Goal: Information Seeking & Learning: Learn about a topic

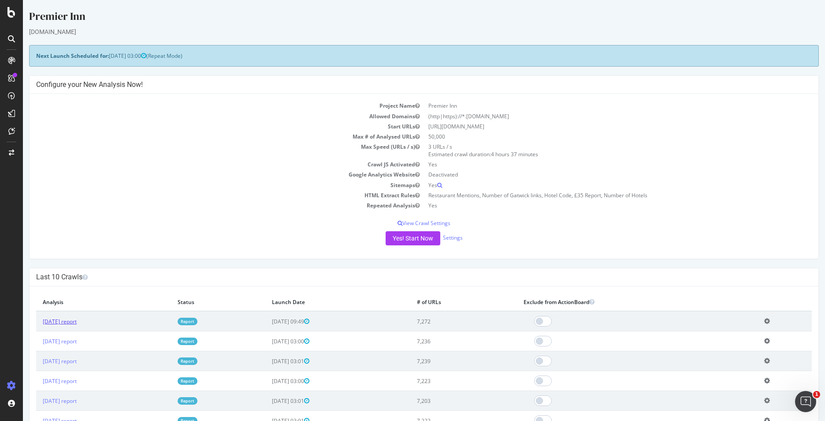
click at [72, 320] on link "[DATE] report" at bounding box center [60, 320] width 34 height 7
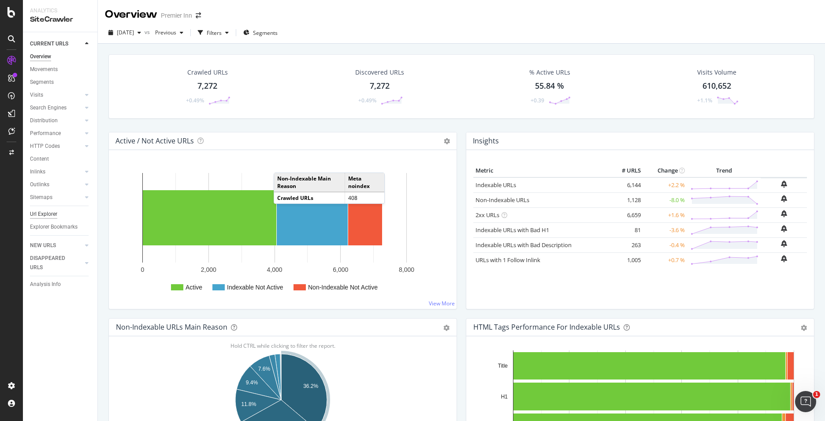
click at [40, 209] on div "Url Explorer" at bounding box center [43, 213] width 27 height 9
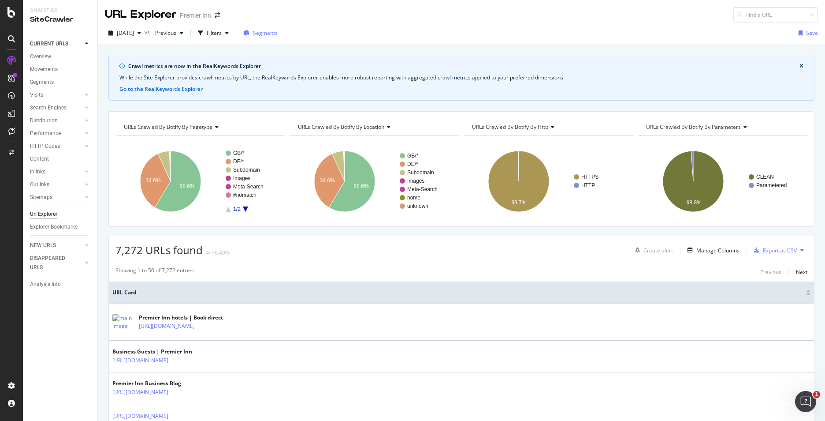
click at [266, 31] on div "Segments" at bounding box center [260, 32] width 34 height 7
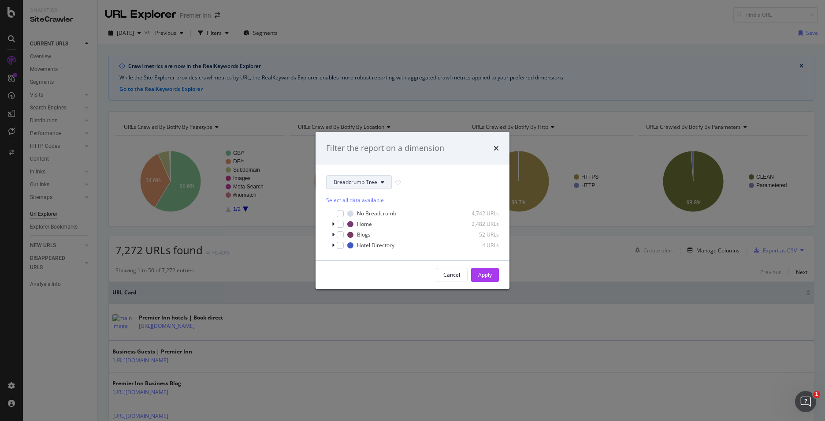
click at [375, 182] on span "Breadcrumb Tree" at bounding box center [356, 181] width 44 height 7
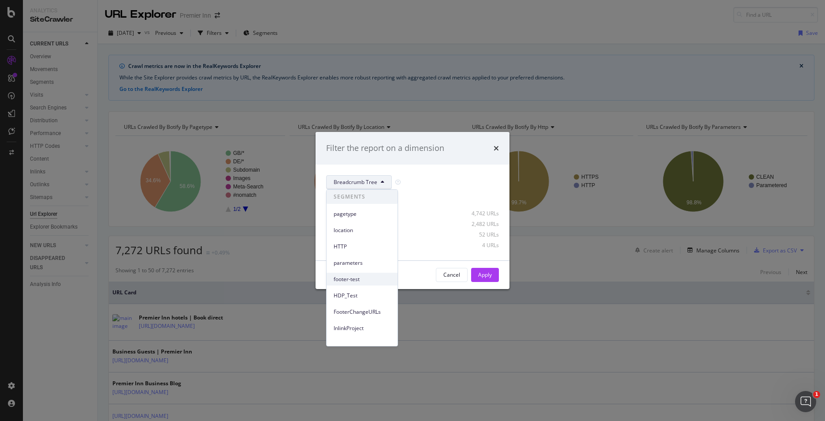
scroll to position [55, 0]
click at [357, 294] on div "DLP_Redesign" at bounding box center [362, 289] width 71 height 13
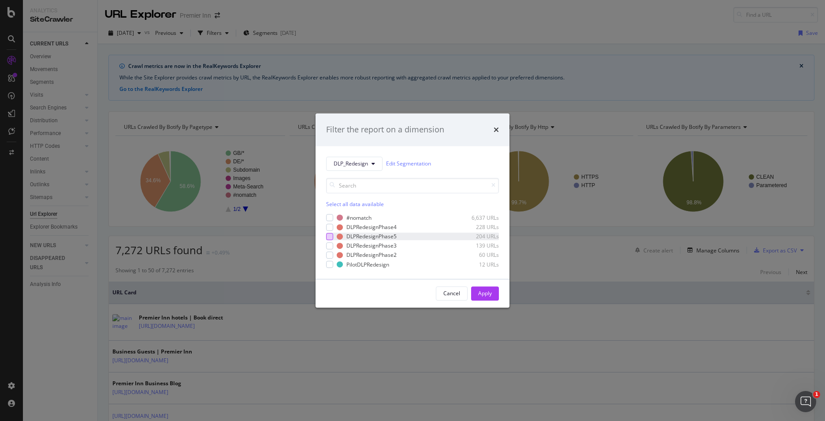
click at [330, 235] on div "modal" at bounding box center [329, 236] width 7 height 7
click at [489, 294] on div "Apply" at bounding box center [485, 292] width 14 height 7
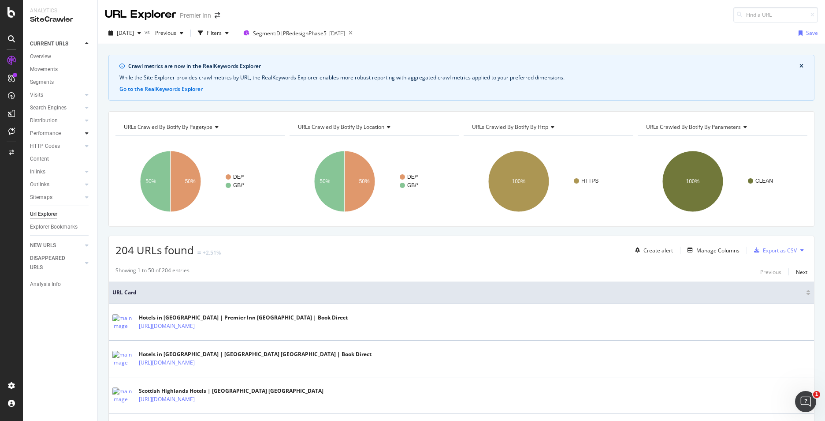
click at [85, 130] on div at bounding box center [86, 133] width 9 height 9
click at [89, 131] on div at bounding box center [86, 133] width 9 height 9
click at [89, 143] on div at bounding box center [86, 145] width 9 height 9
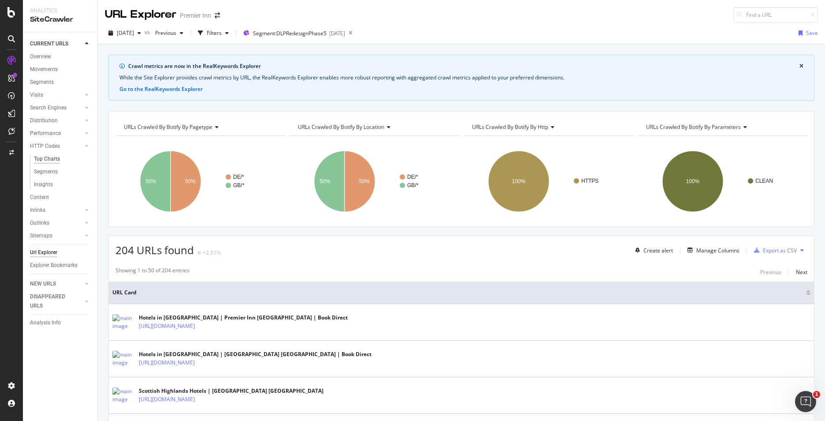
click at [52, 156] on div "Top Charts" at bounding box center [47, 158] width 26 height 9
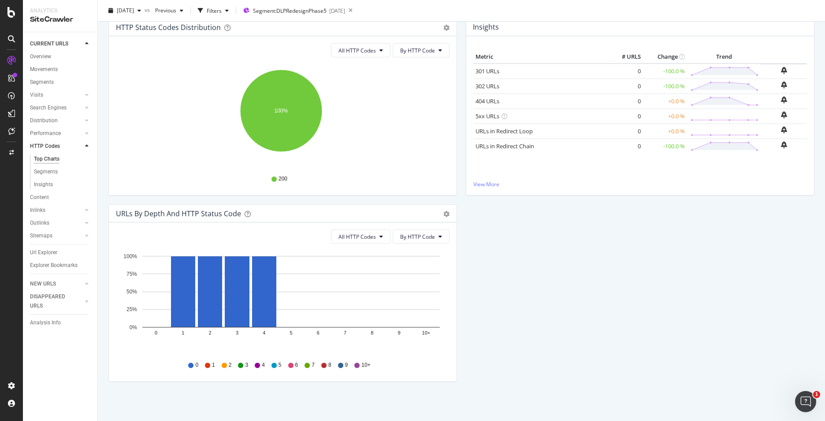
scroll to position [101, 0]
click at [89, 107] on div at bounding box center [86, 107] width 9 height 9
click at [87, 96] on icon at bounding box center [87, 94] width 4 height 5
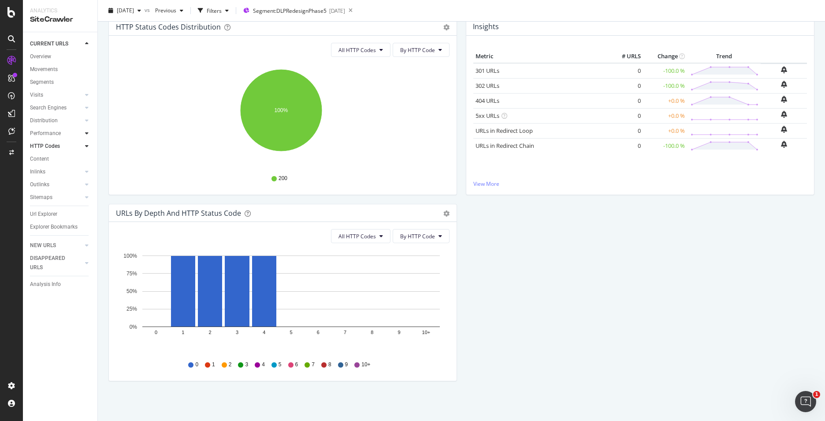
click at [86, 132] on icon at bounding box center [87, 132] width 4 height 5
click at [41, 145] on div "Top Charts" at bounding box center [47, 145] width 26 height 9
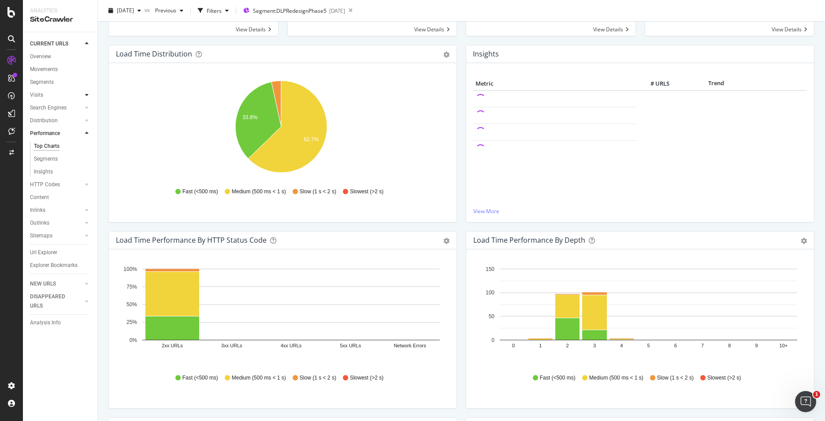
click at [84, 95] on div at bounding box center [86, 94] width 9 height 9
click at [85, 134] on div at bounding box center [86, 133] width 9 height 9
click at [39, 120] on div "Top Charts" at bounding box center [47, 120] width 26 height 9
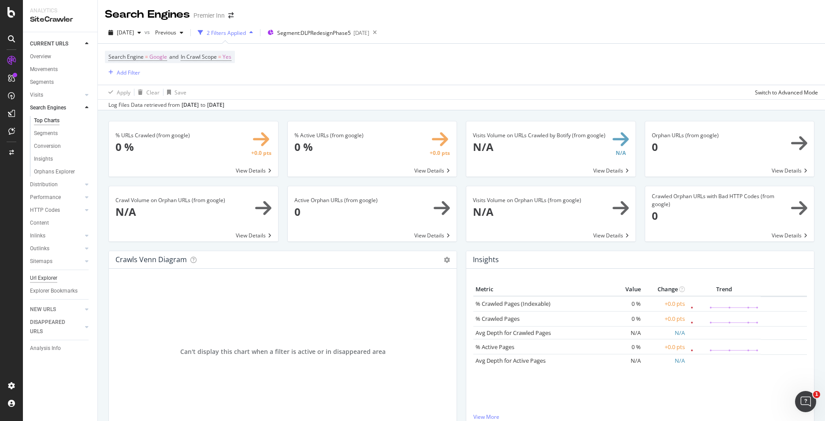
click at [42, 278] on div "Url Explorer" at bounding box center [43, 277] width 27 height 9
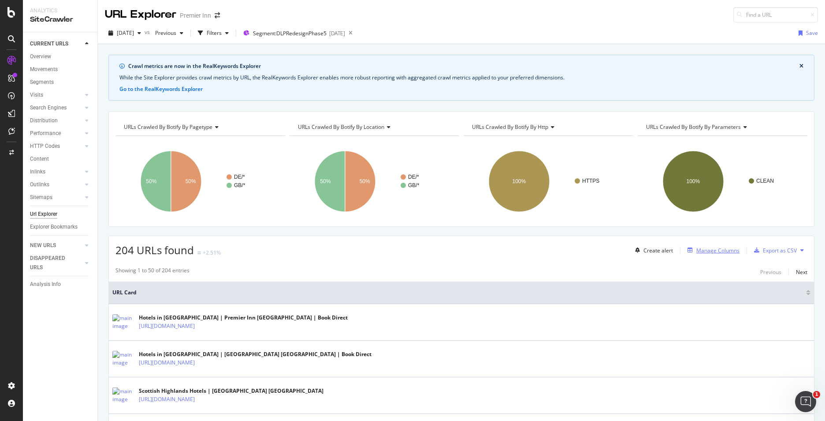
click at [704, 252] on div "Manage Columns" at bounding box center [717, 249] width 43 height 7
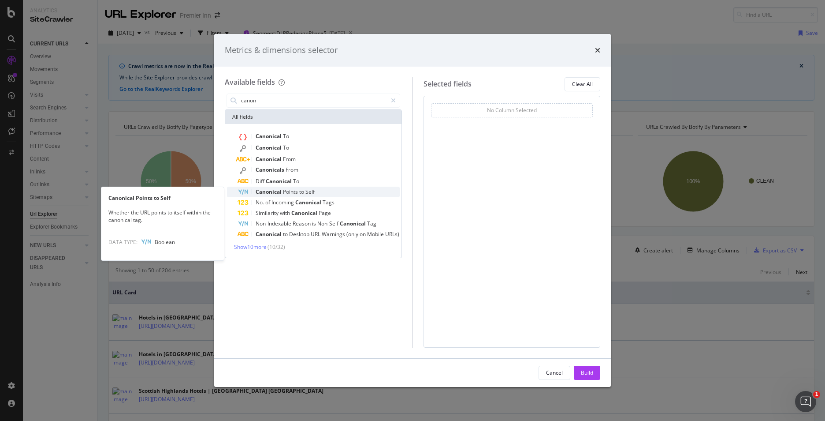
click at [273, 189] on span "Canonical" at bounding box center [269, 191] width 27 height 7
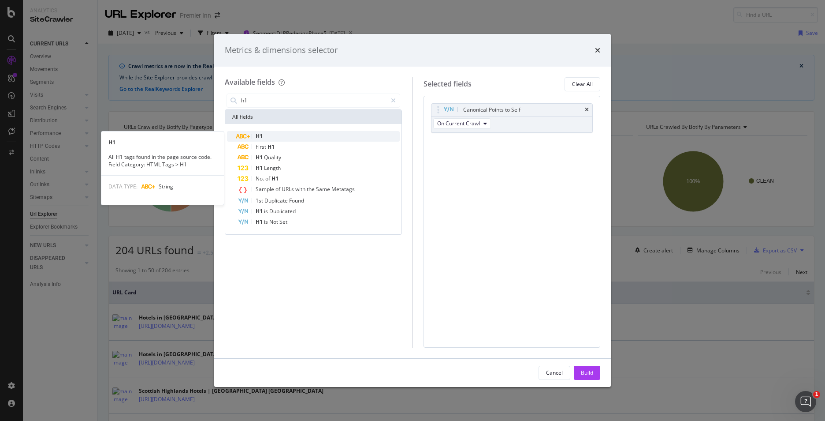
click at [254, 138] on div "H1" at bounding box center [319, 136] width 162 height 11
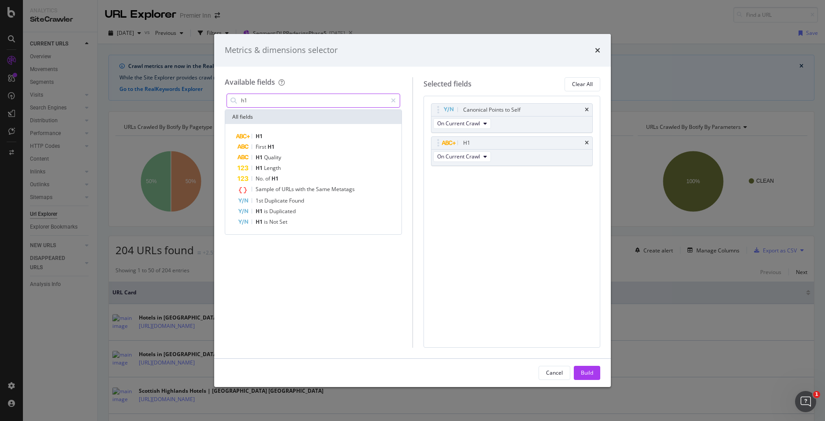
click at [264, 100] on input "h1" at bounding box center [313, 100] width 147 height 13
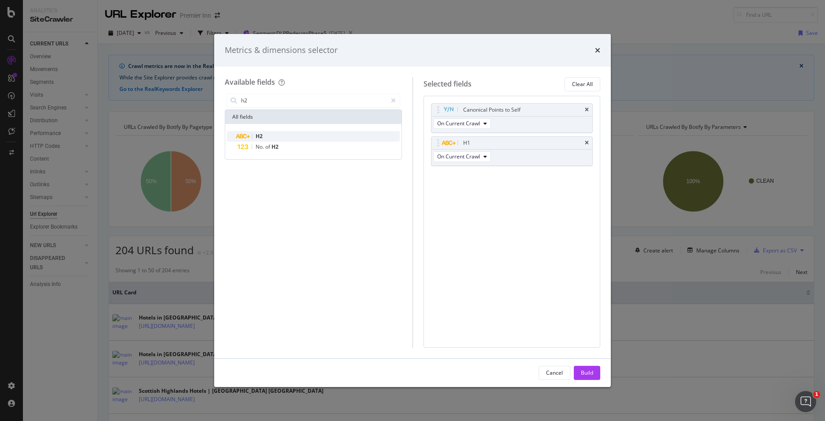
click at [266, 134] on div "H2" at bounding box center [319, 136] width 162 height 11
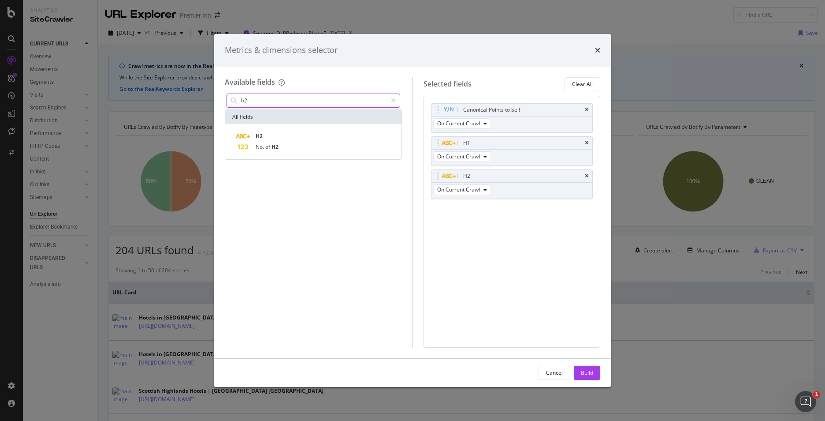
click at [265, 98] on input "h2" at bounding box center [313, 100] width 147 height 13
click at [266, 132] on div "H3" at bounding box center [319, 136] width 162 height 11
click at [261, 102] on input "h3" at bounding box center [313, 100] width 147 height 13
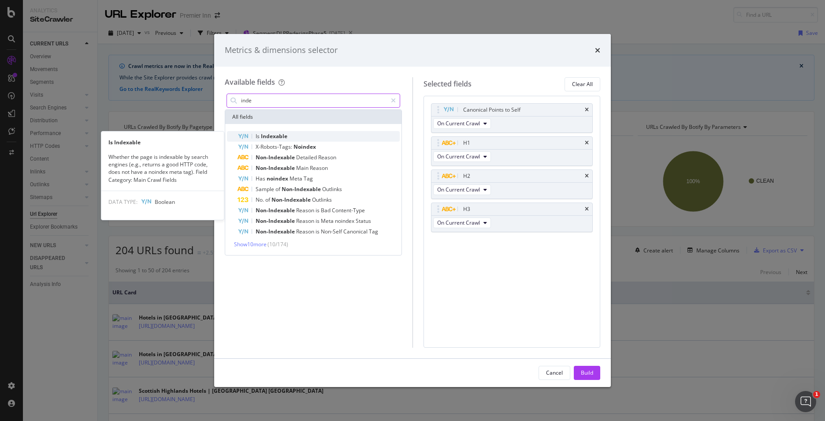
type input "inde"
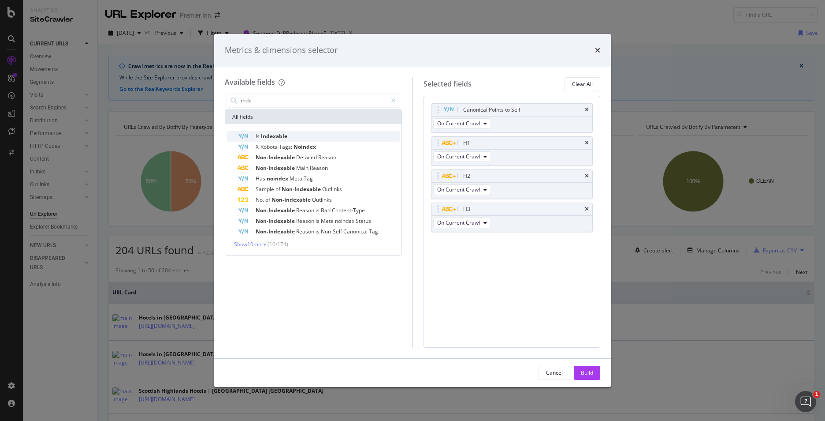
click at [278, 133] on span "Indexable" at bounding box center [274, 135] width 26 height 7
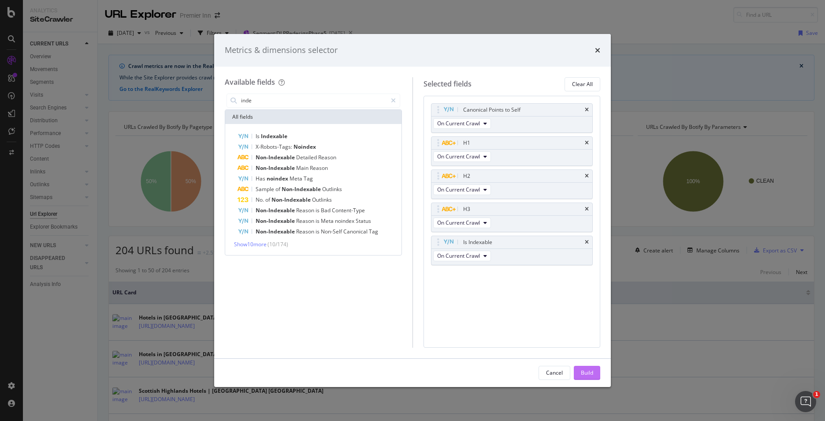
click at [591, 373] on div "Build" at bounding box center [587, 372] width 12 height 7
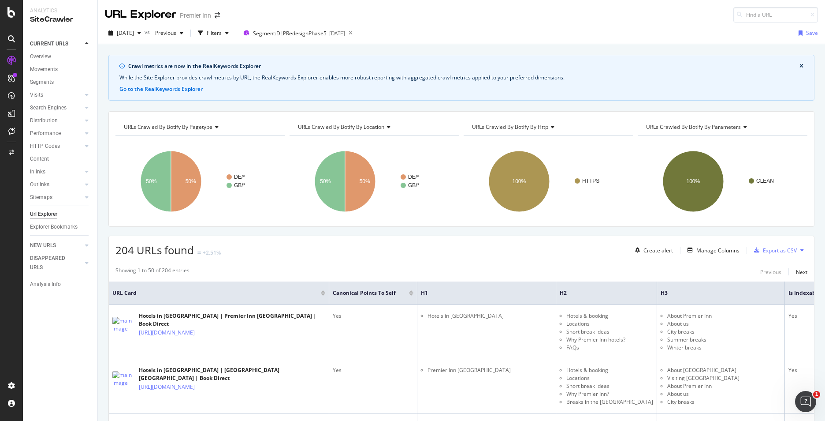
click at [413, 293] on div at bounding box center [411, 292] width 4 height 5
click at [413, 295] on div at bounding box center [411, 294] width 4 height 2
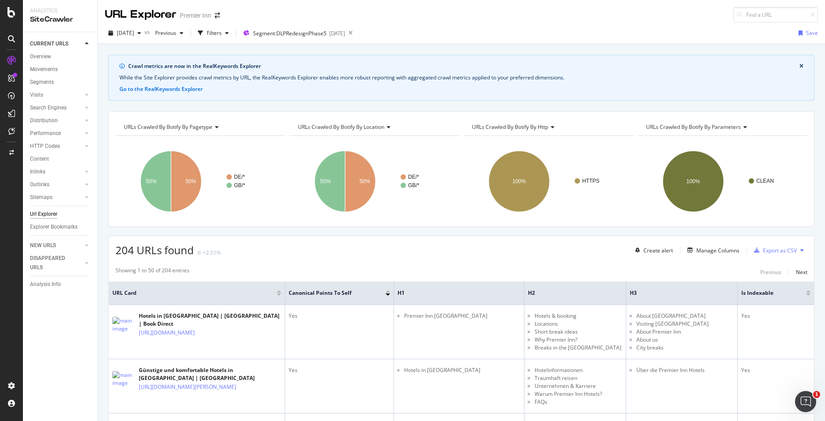
click at [388, 292] on div at bounding box center [388, 291] width 4 height 2
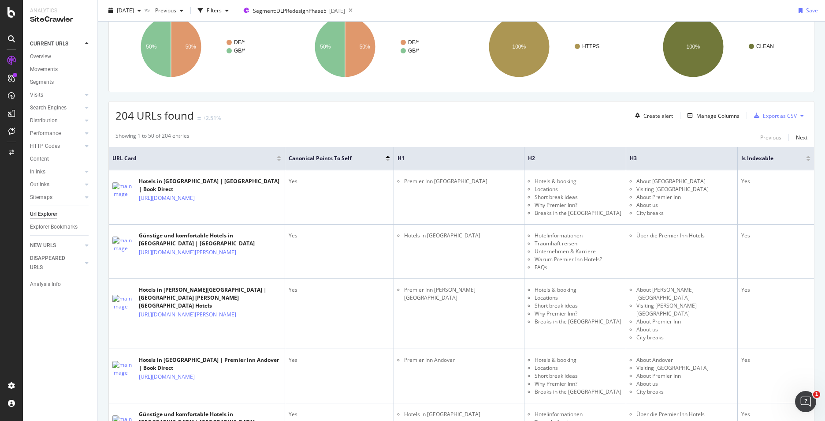
scroll to position [134, 0]
click at [806, 159] on div at bounding box center [808, 160] width 4 height 2
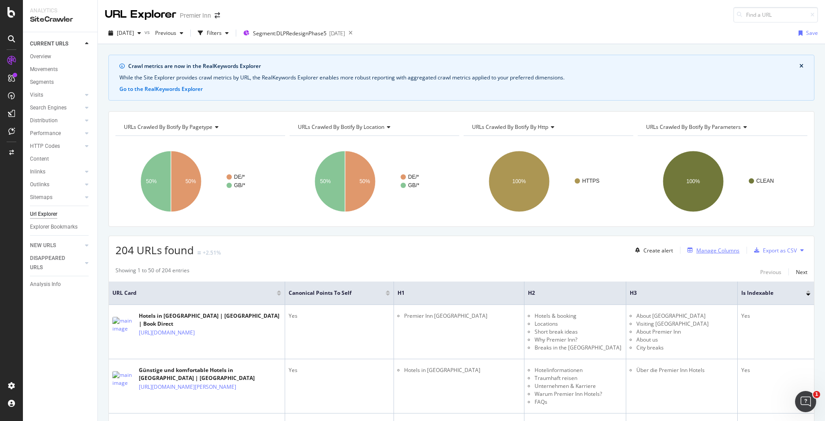
click at [706, 249] on div "Manage Columns" at bounding box center [717, 249] width 43 height 7
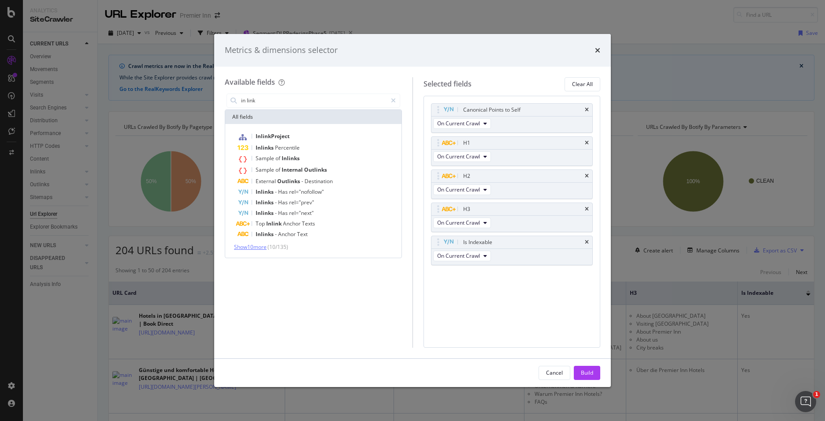
click at [267, 249] on span "Show 10 more" at bounding box center [250, 246] width 33 height 7
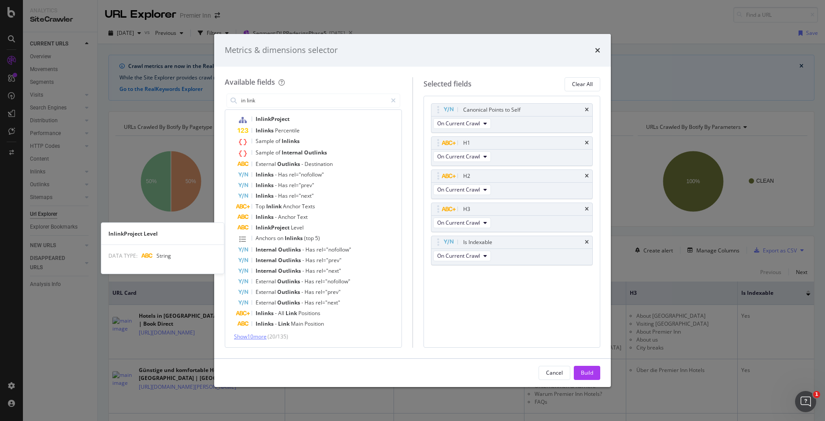
scroll to position [17, 0]
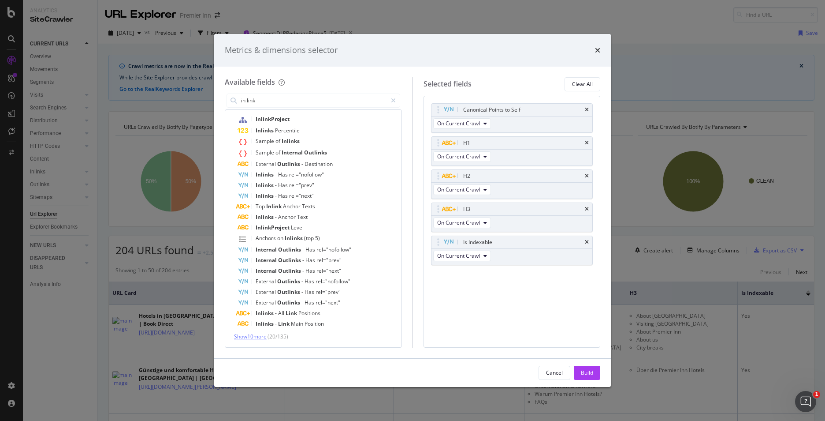
click at [240, 339] on span "Show 10 more" at bounding box center [250, 335] width 33 height 7
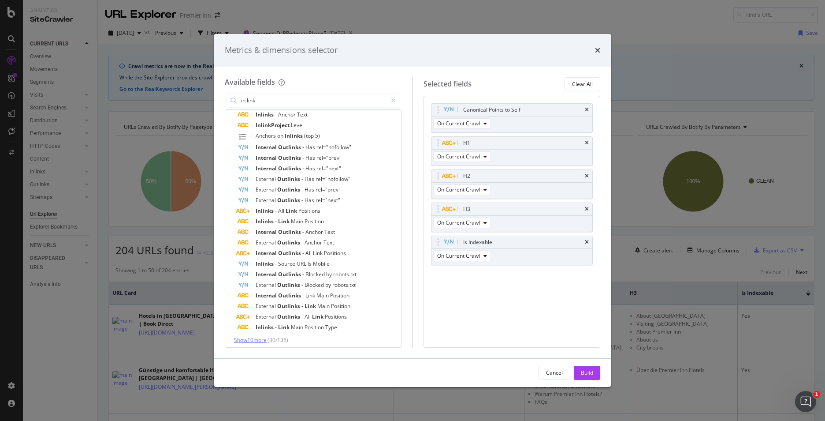
scroll to position [123, 0]
click at [248, 101] on input "in link" at bounding box center [313, 100] width 147 height 13
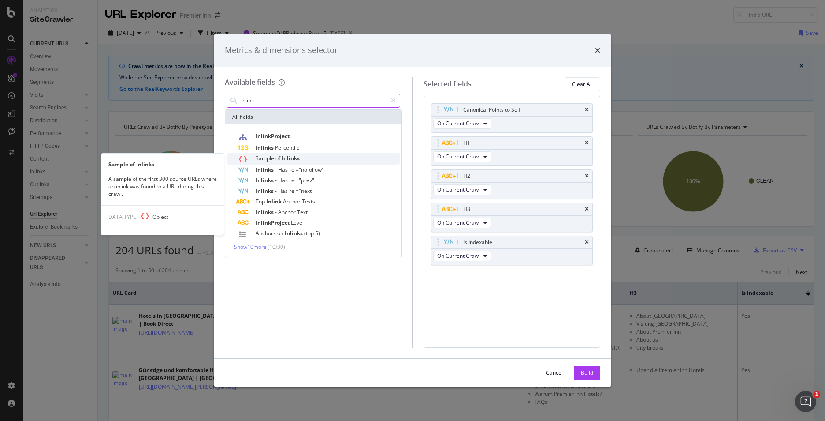
type input "inlink"
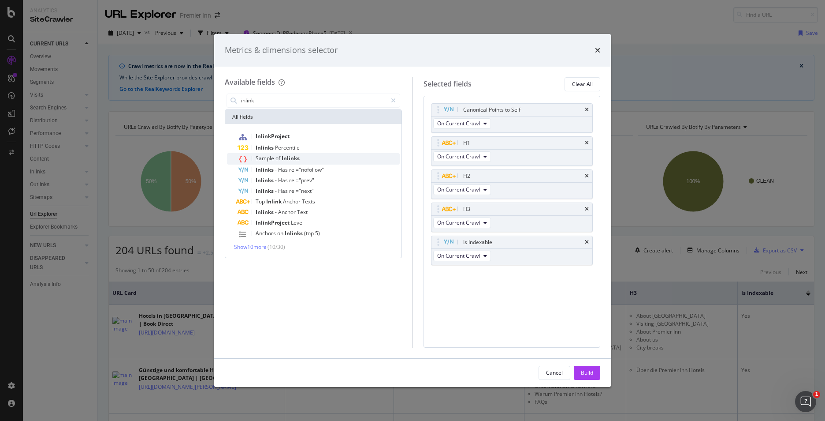
click at [269, 157] on span "Sample" at bounding box center [266, 157] width 20 height 7
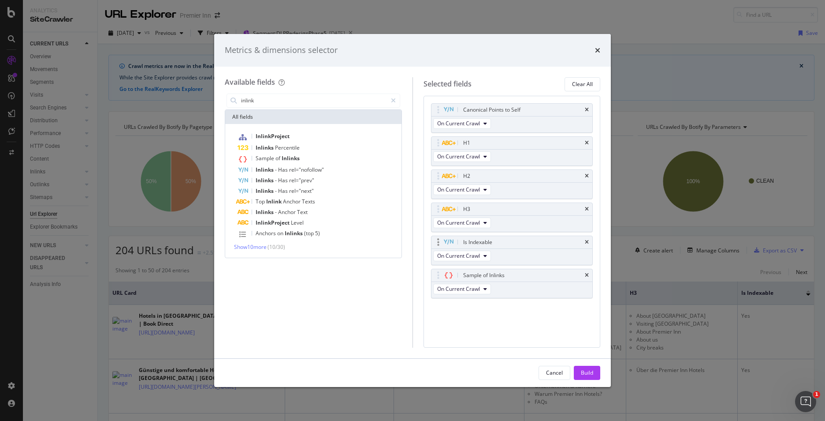
click at [586, 238] on div "Is Indexable" at bounding box center [512, 242] width 161 height 12
click at [586, 110] on icon "times" at bounding box center [587, 109] width 4 height 5
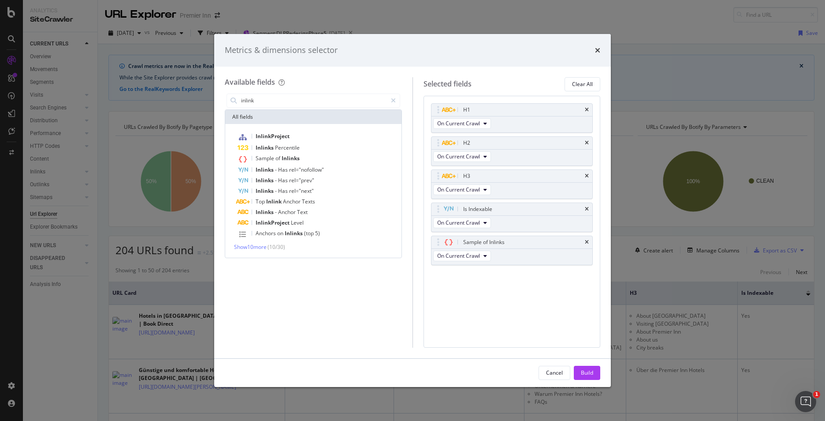
click at [586, 110] on icon "times" at bounding box center [587, 109] width 4 height 5
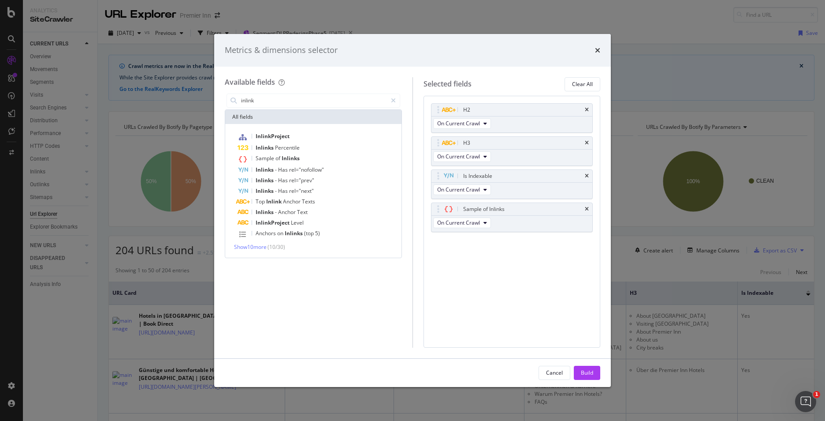
click at [586, 110] on icon "times" at bounding box center [587, 109] width 4 height 5
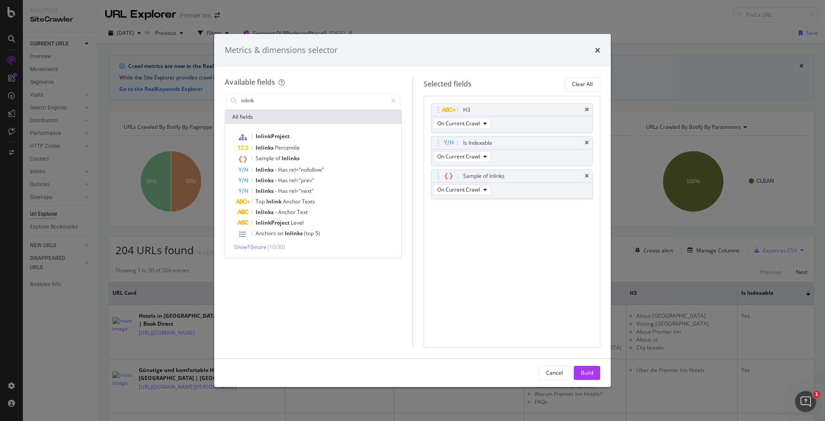
click at [586, 110] on icon "times" at bounding box center [587, 109] width 4 height 5
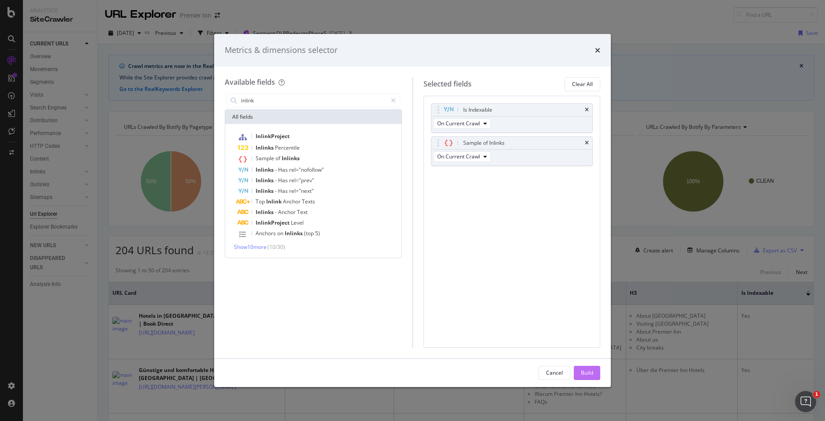
click at [589, 369] on div "Build" at bounding box center [587, 372] width 12 height 7
